Goal: Navigation & Orientation: Go to known website

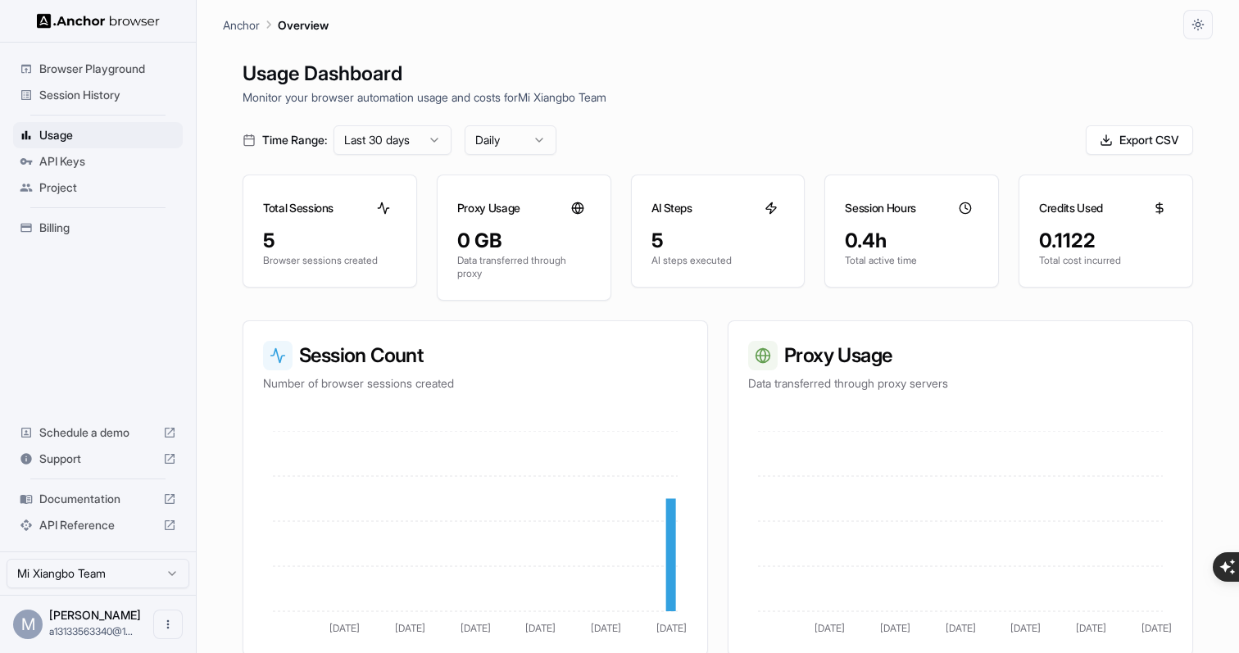
scroll to position [359, 0]
click at [145, 26] on img at bounding box center [98, 21] width 123 height 16
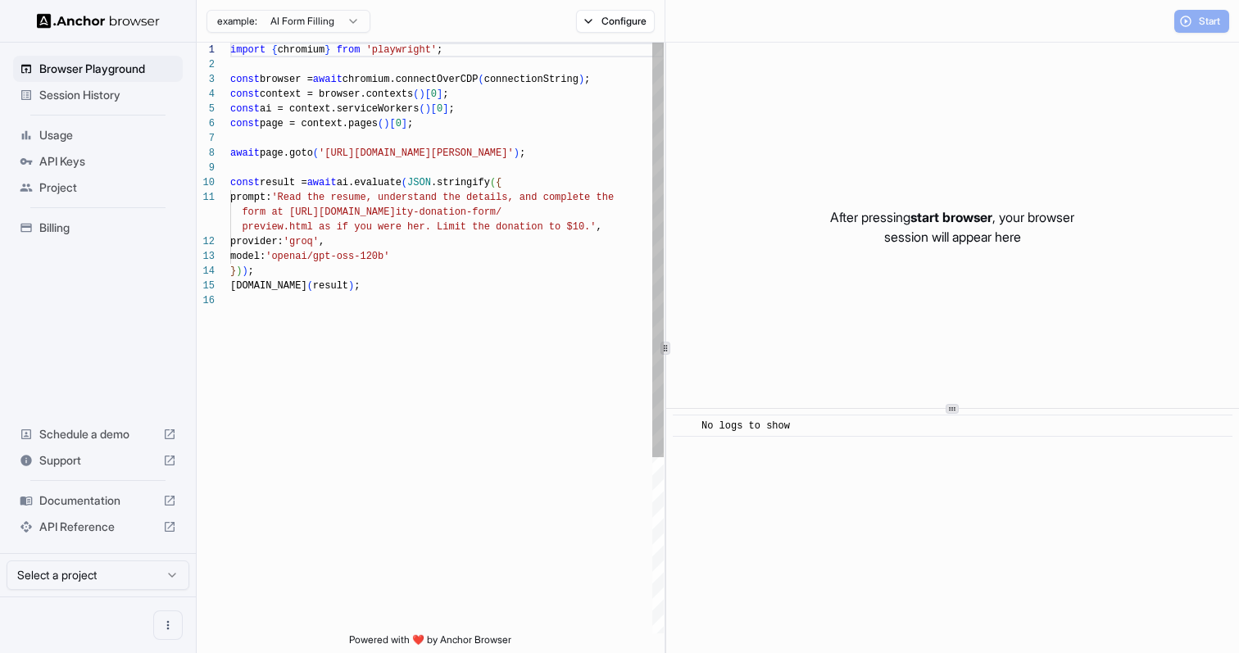
scroll to position [148, 0]
